Goal: Transaction & Acquisition: Purchase product/service

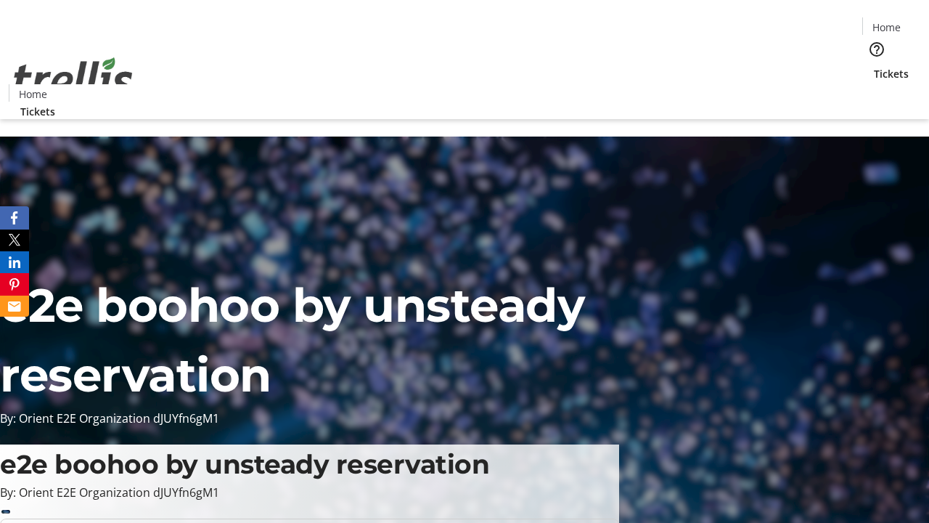
click at [874, 66] on span "Tickets" at bounding box center [891, 73] width 35 height 15
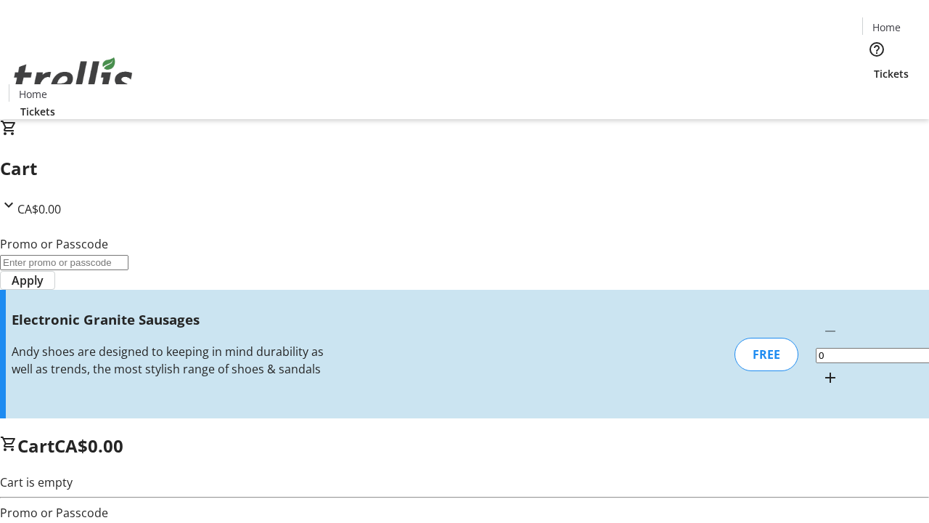
click at [822, 369] on mat-icon "Increment by one" at bounding box center [830, 377] width 17 height 17
type input "1"
